Goal: Navigation & Orientation: Understand site structure

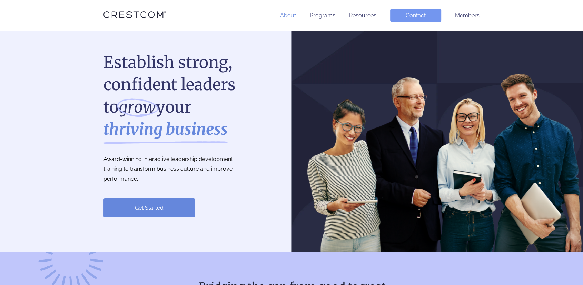
click at [292, 16] on link "About" at bounding box center [288, 15] width 16 height 7
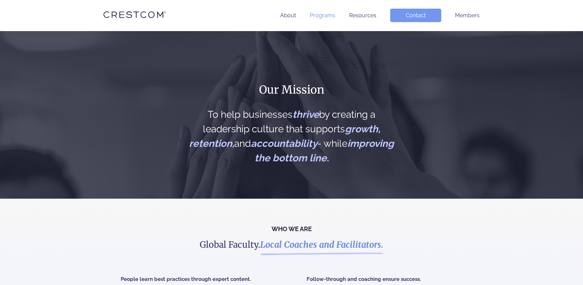
click at [317, 17] on link "Programs" at bounding box center [323, 15] width 26 height 7
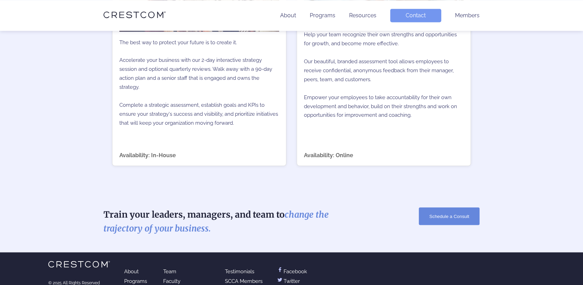
scroll to position [1179, 0]
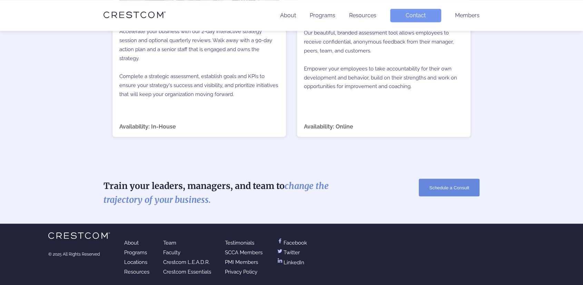
click at [171, 242] on link "Team" at bounding box center [169, 242] width 13 height 6
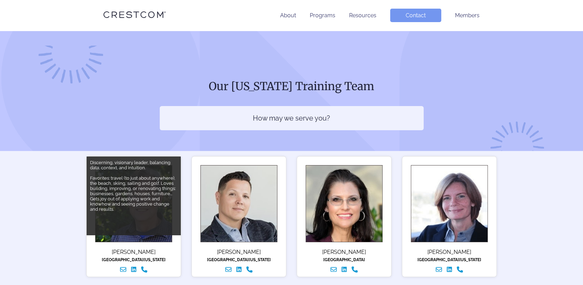
drag, startPoint x: 135, startPoint y: 224, endPoint x: 137, endPoint y: 238, distance: 14.6
click at [137, 238] on img at bounding box center [133, 203] width 77 height 77
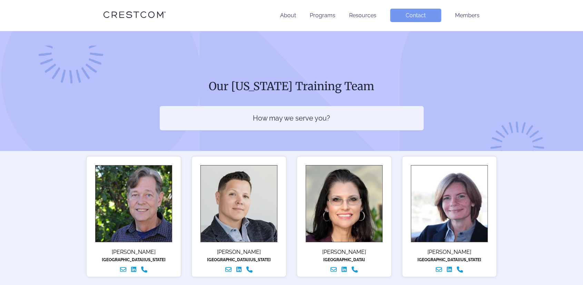
drag, startPoint x: 137, startPoint y: 238, endPoint x: 508, endPoint y: 94, distance: 397.6
click at [508, 94] on div "Our California Training Team How may we serve you?" at bounding box center [291, 91] width 583 height 120
